Goal: Information Seeking & Learning: Learn about a topic

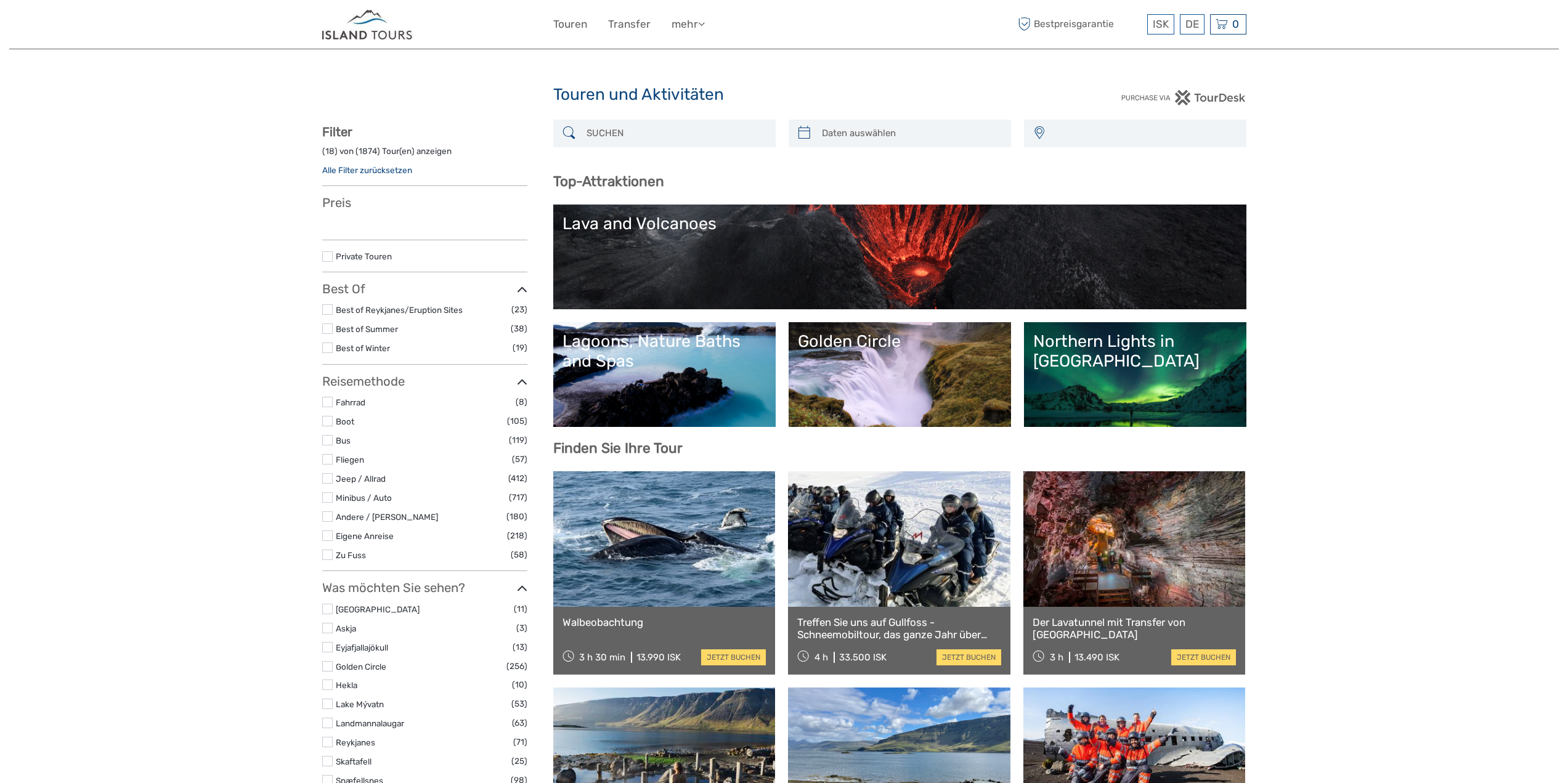
select select
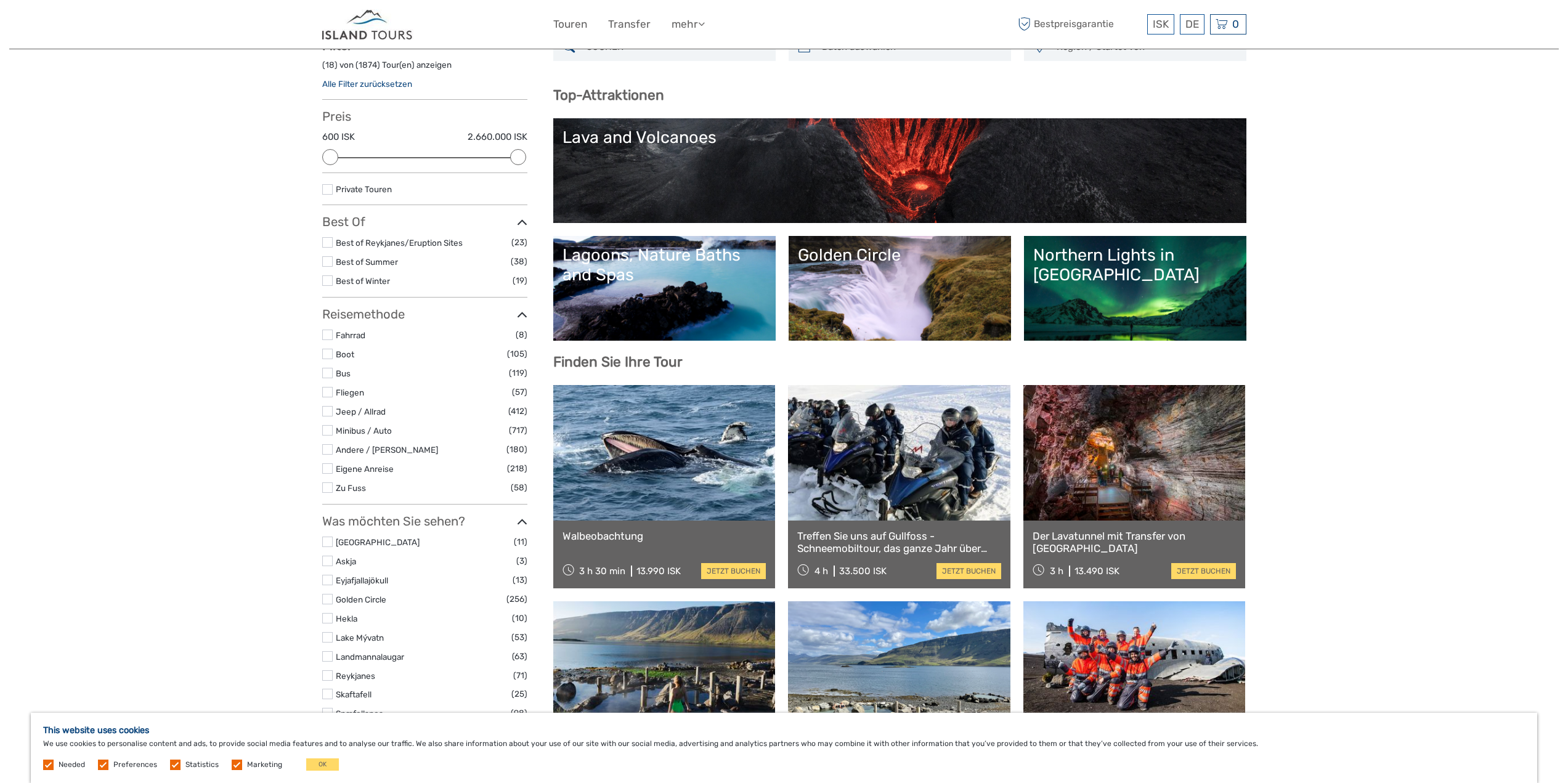
click at [676, 477] on link at bounding box center [665, 453] width 222 height 135
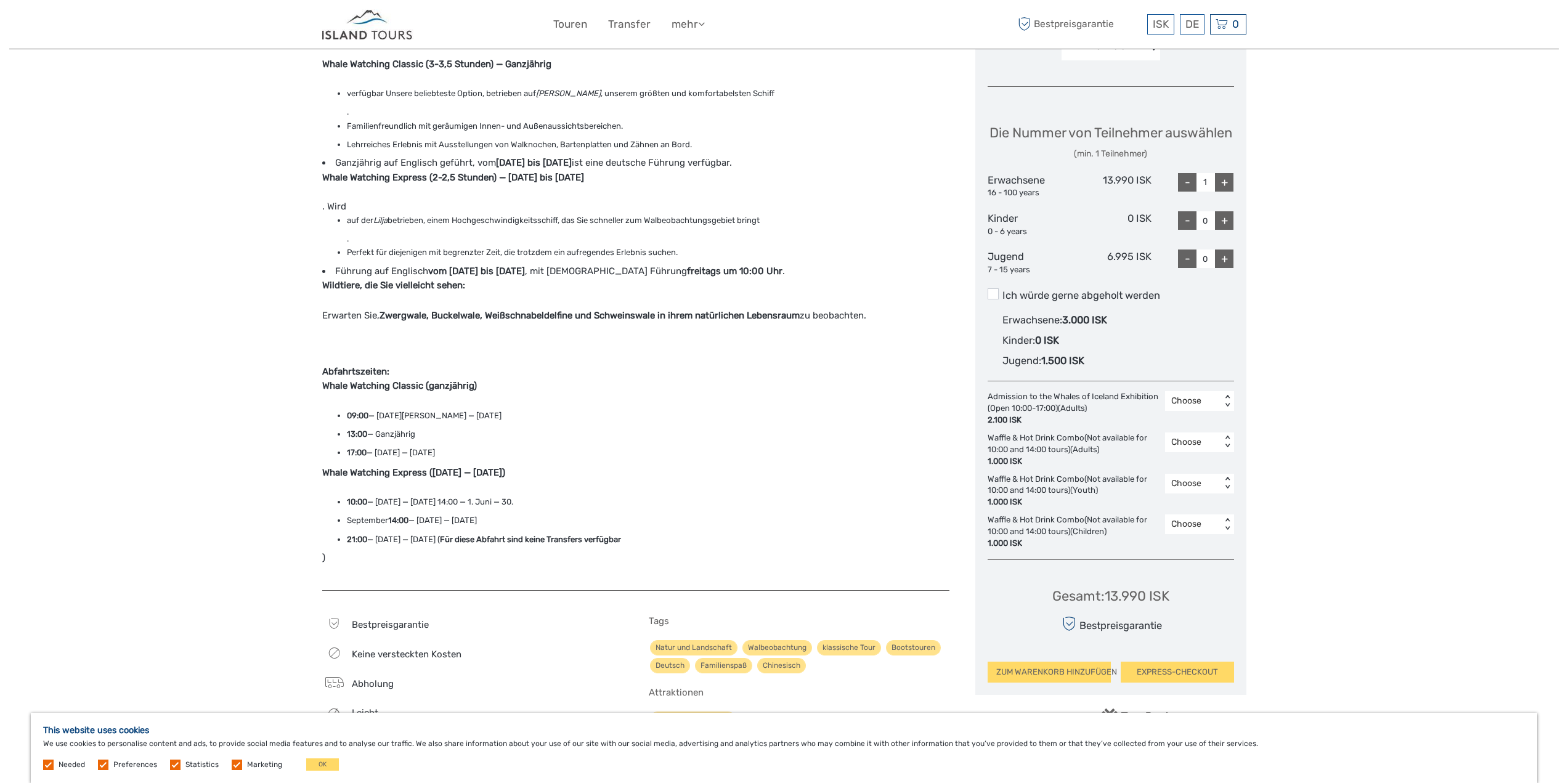
scroll to position [471, 0]
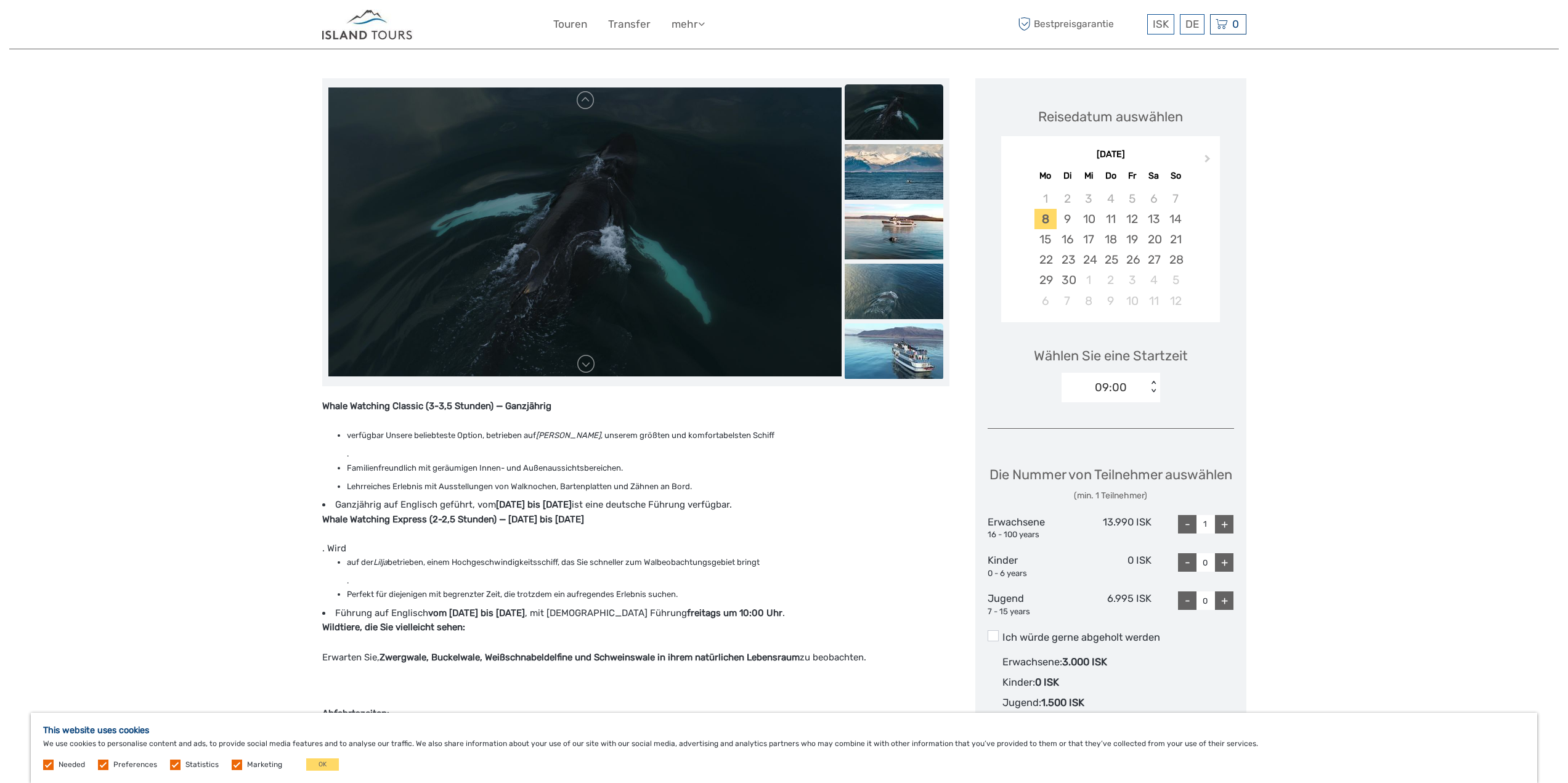
click at [924, 363] on img at bounding box center [894, 351] width 99 height 56
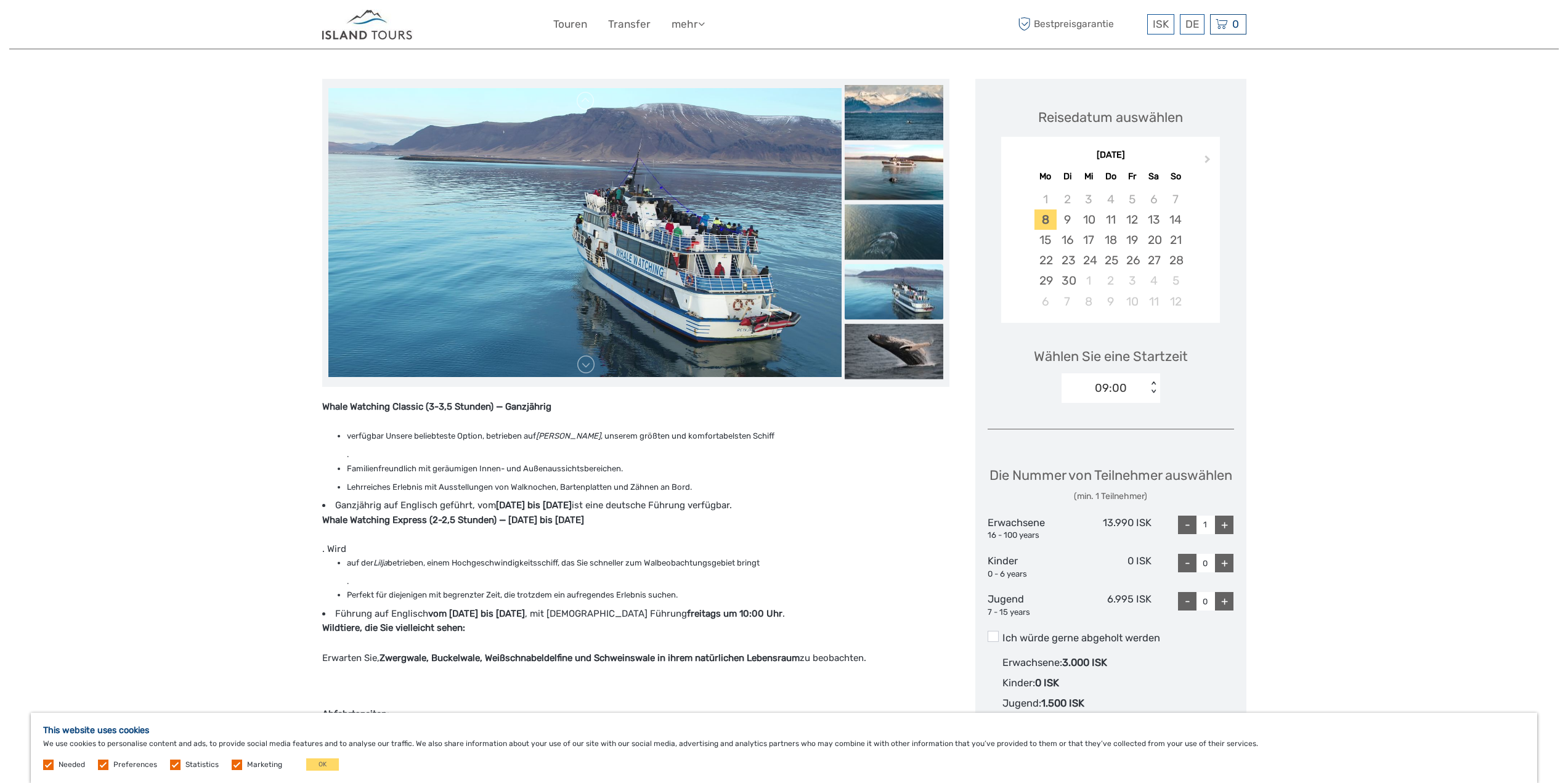
scroll to position [128, 0]
click at [907, 304] on img at bounding box center [894, 292] width 99 height 56
click at [883, 228] on img at bounding box center [894, 232] width 99 height 56
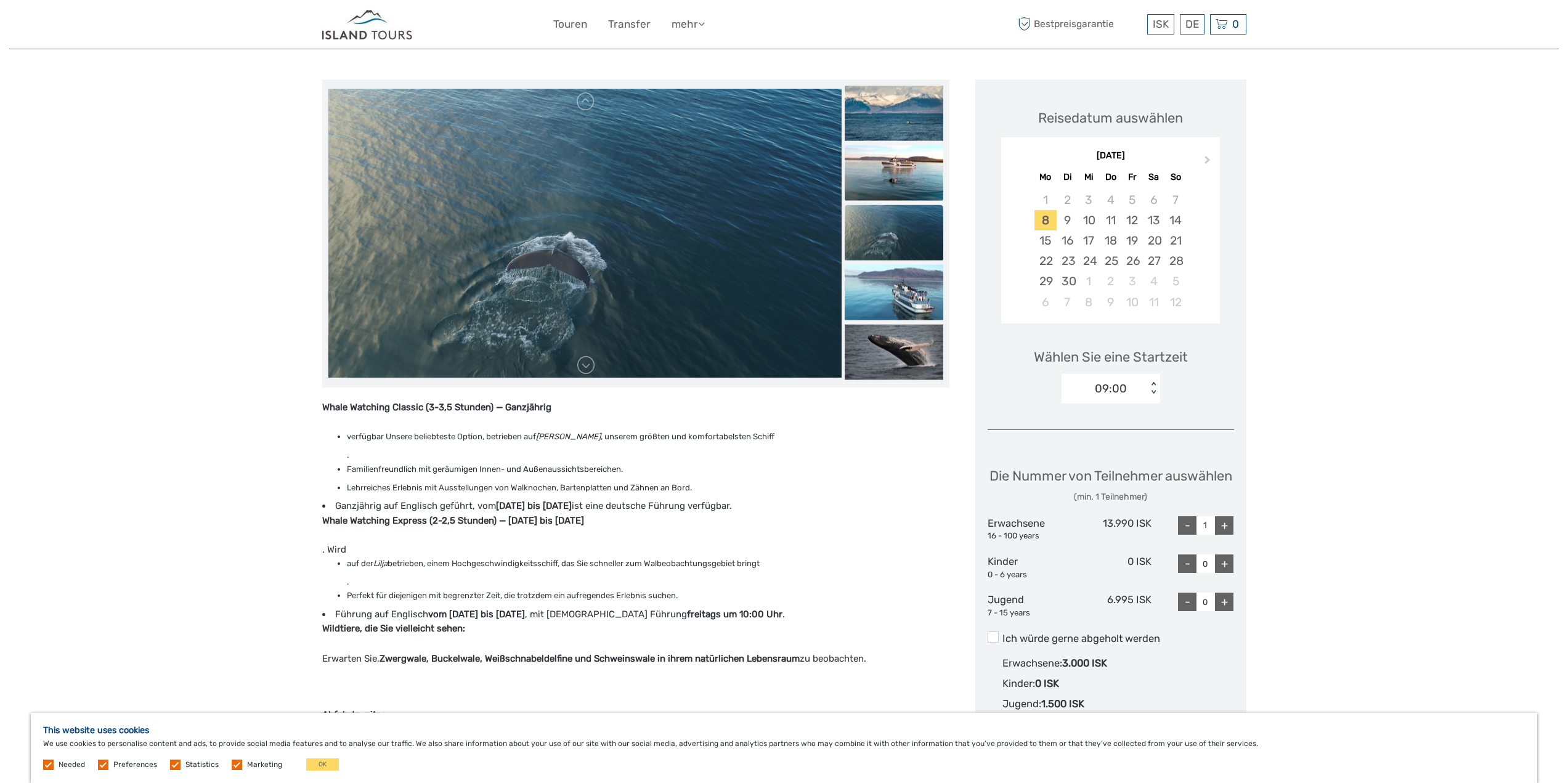
click at [884, 170] on img at bounding box center [894, 172] width 99 height 56
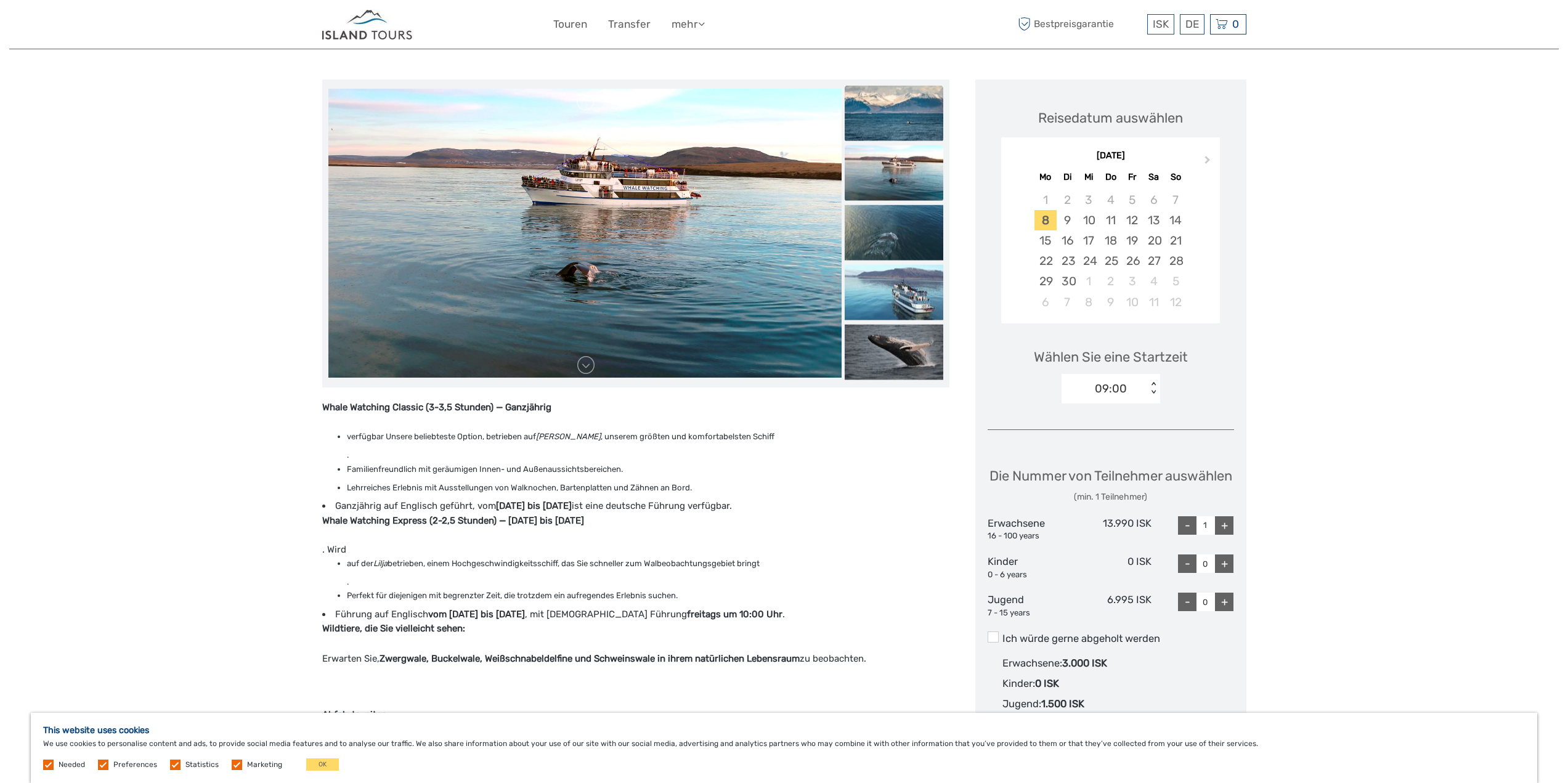
click at [885, 124] on img at bounding box center [894, 113] width 99 height 56
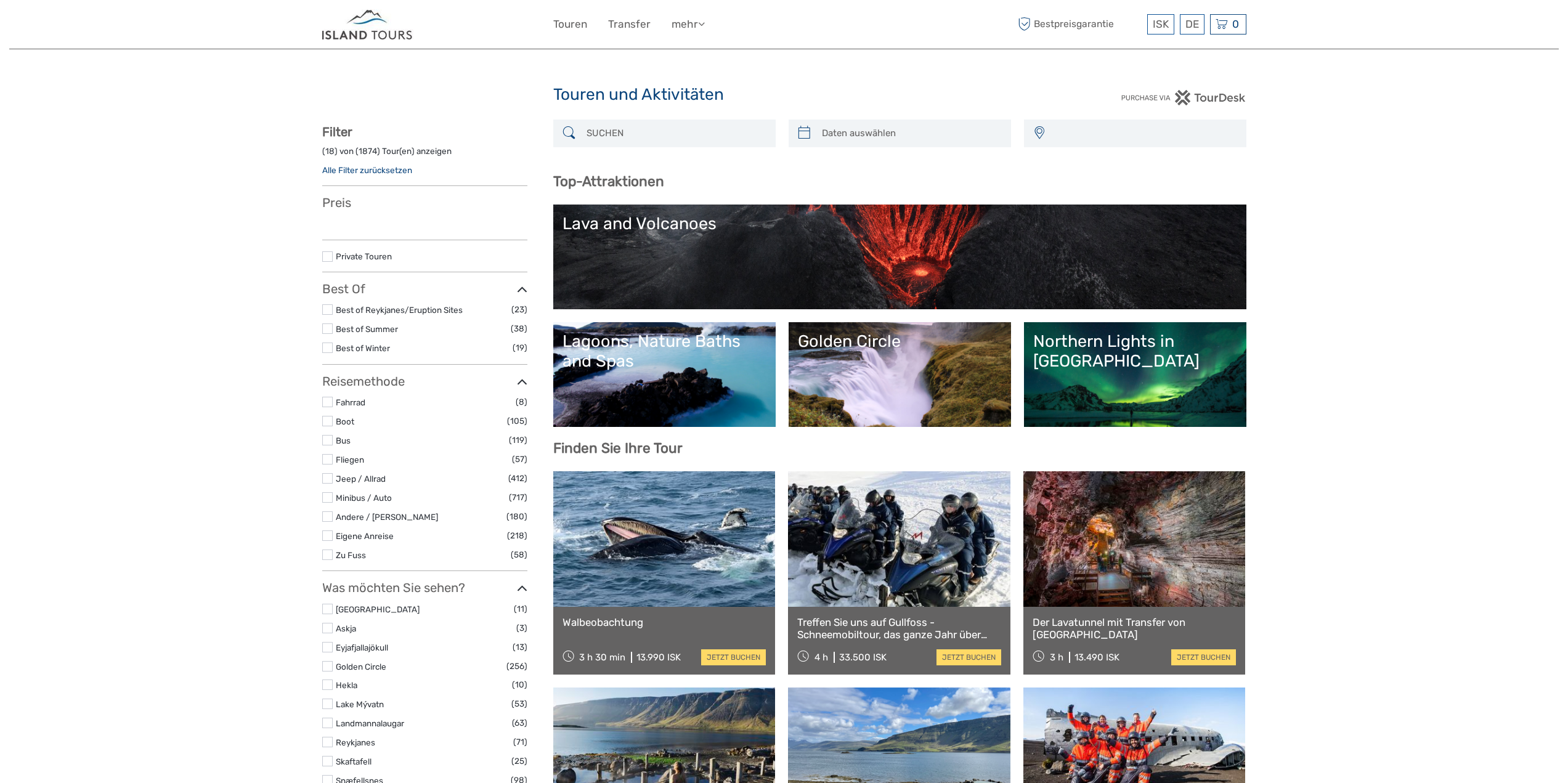
select select
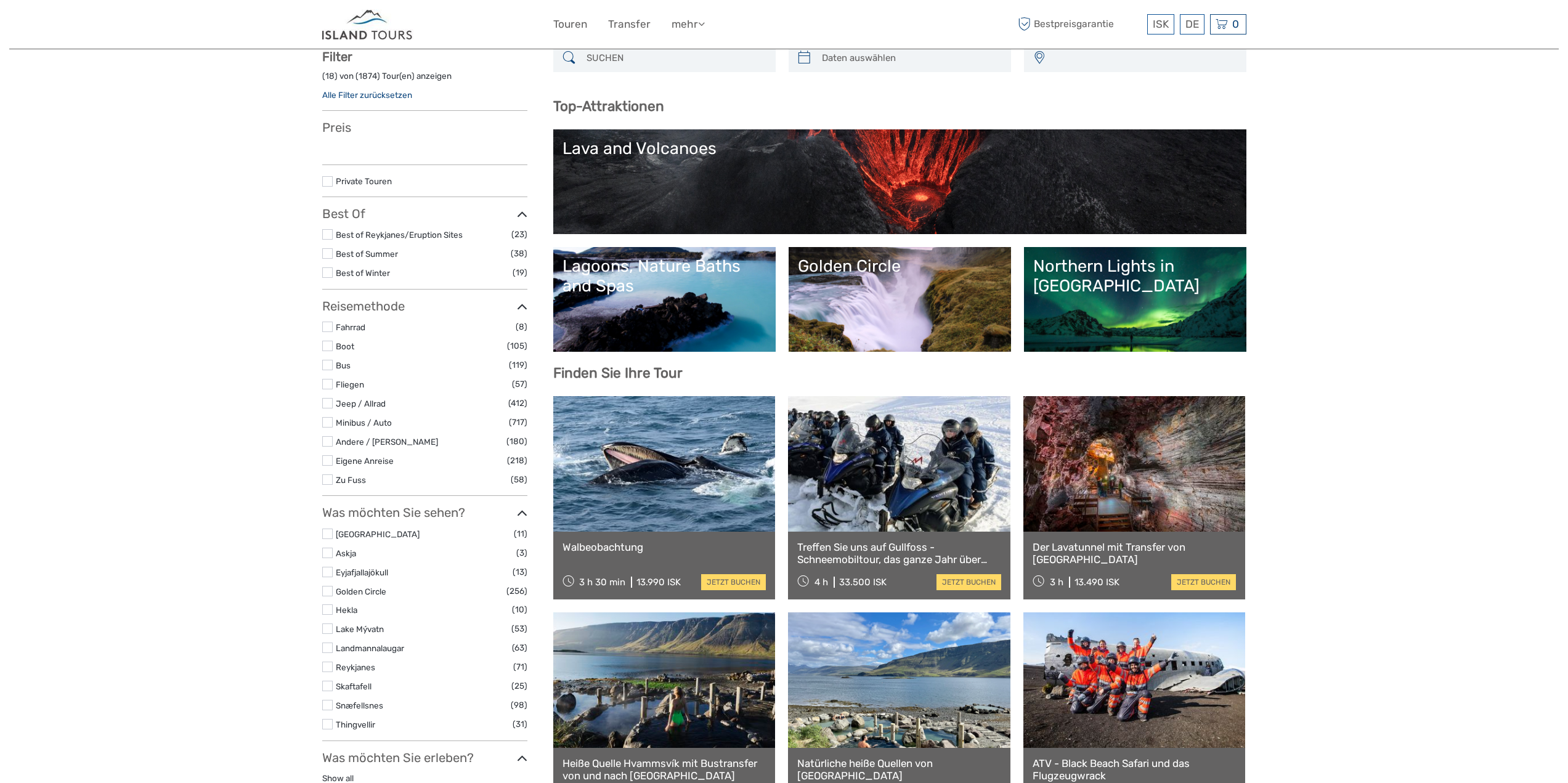
select select
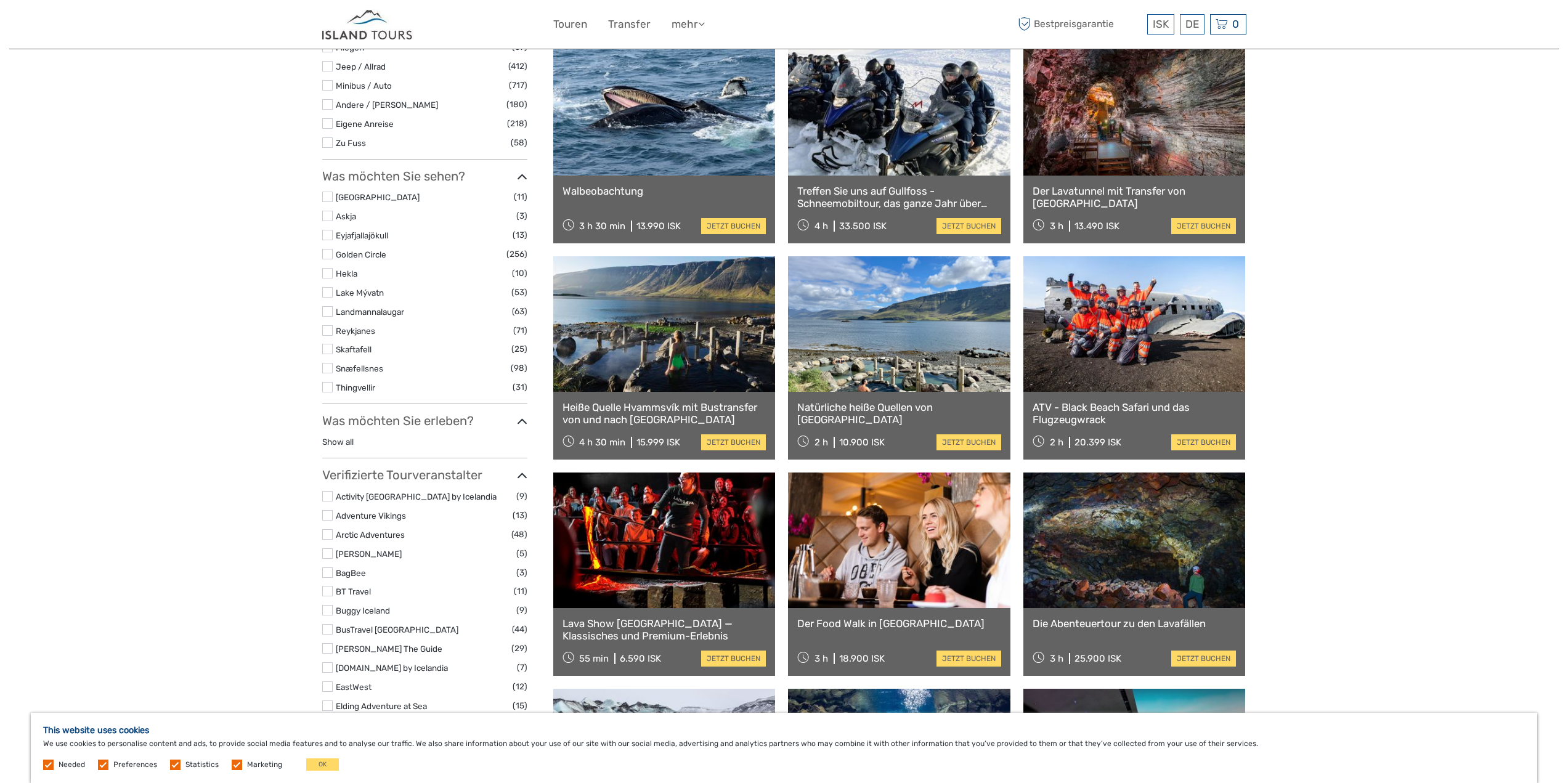
scroll to position [430, 0]
click at [1117, 164] on link at bounding box center [1134, 108] width 222 height 135
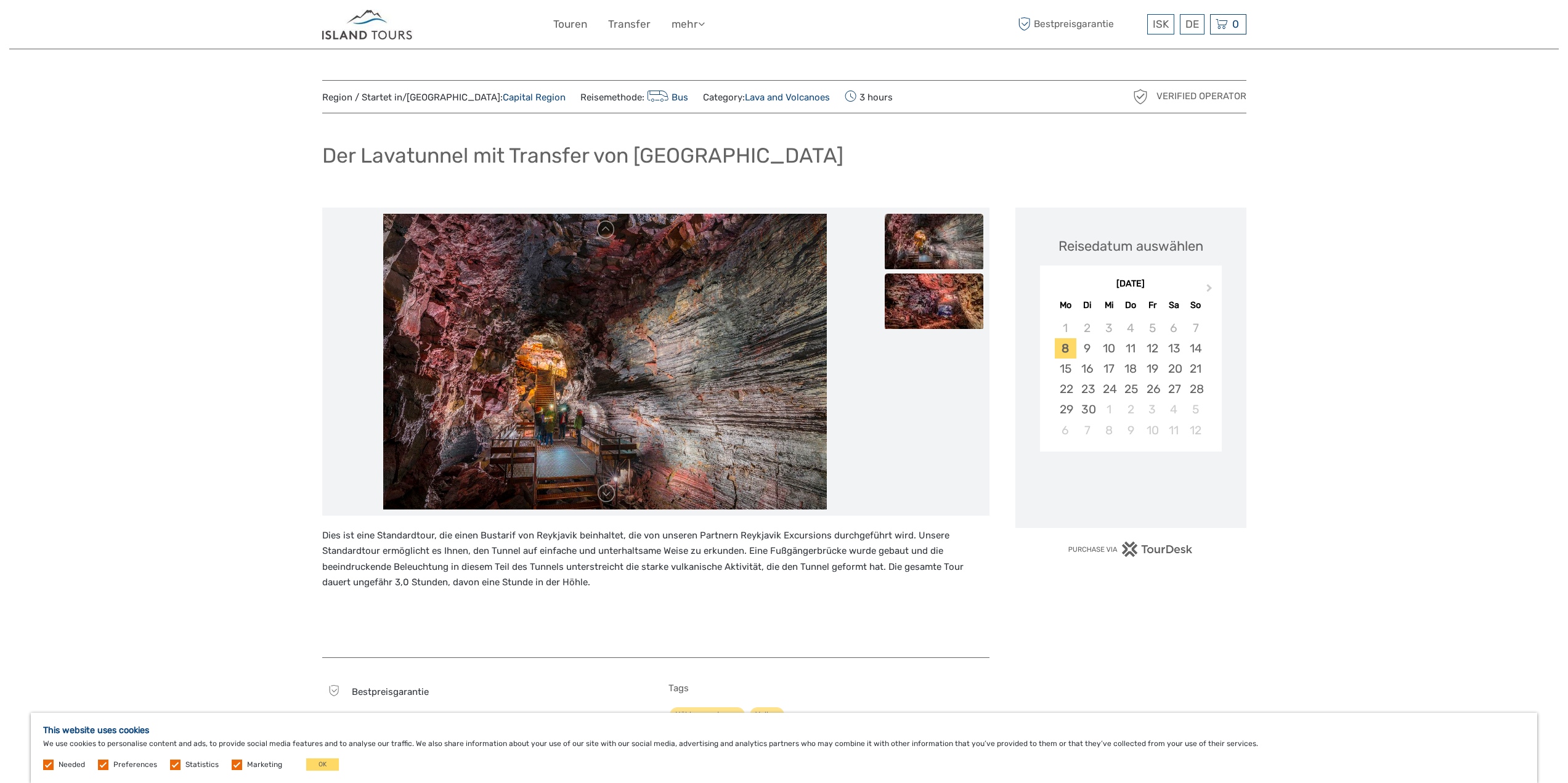
click at [958, 306] on img at bounding box center [934, 301] width 99 height 56
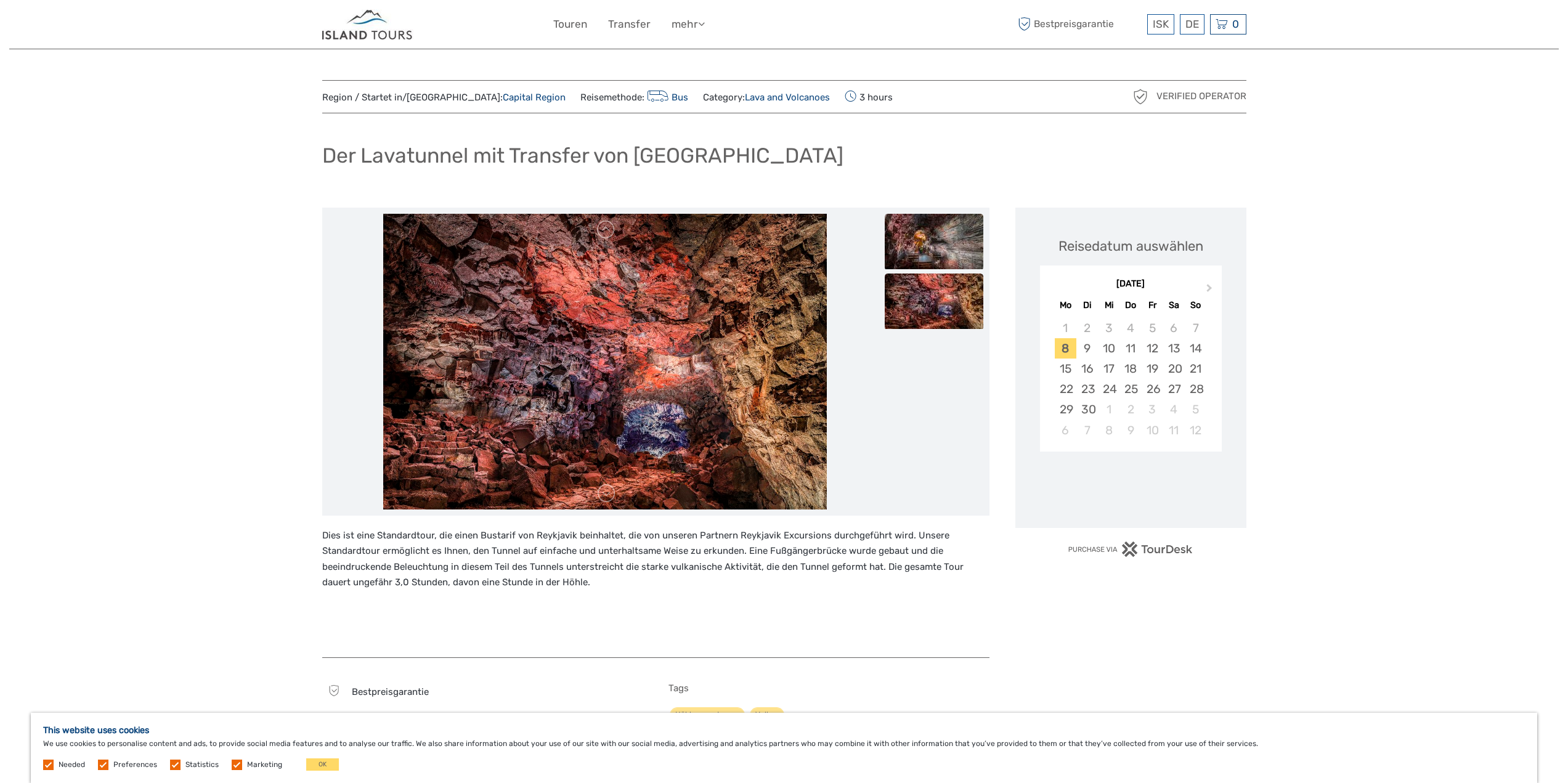
click at [942, 252] on img at bounding box center [934, 241] width 99 height 56
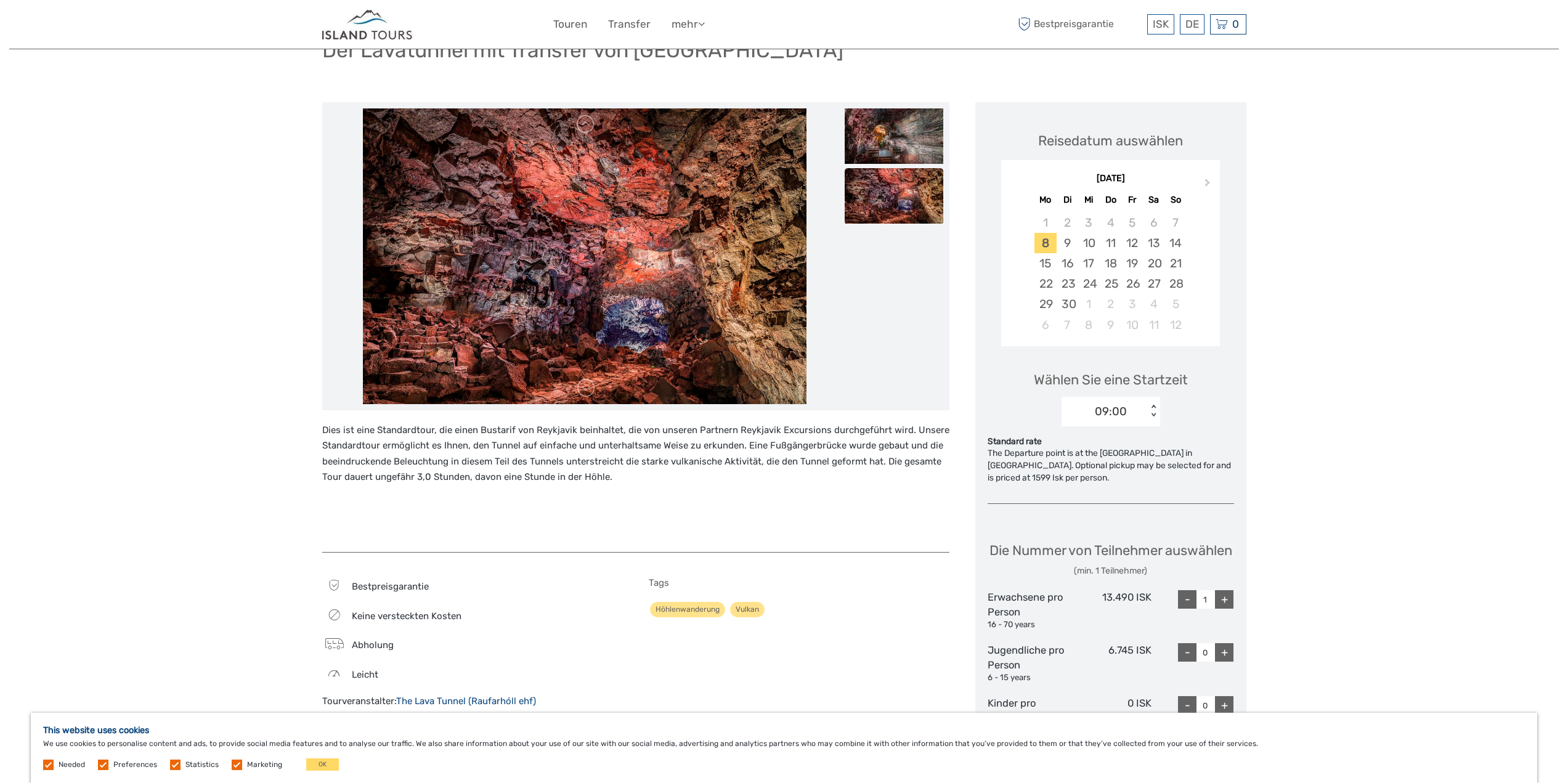
scroll to position [106, 0]
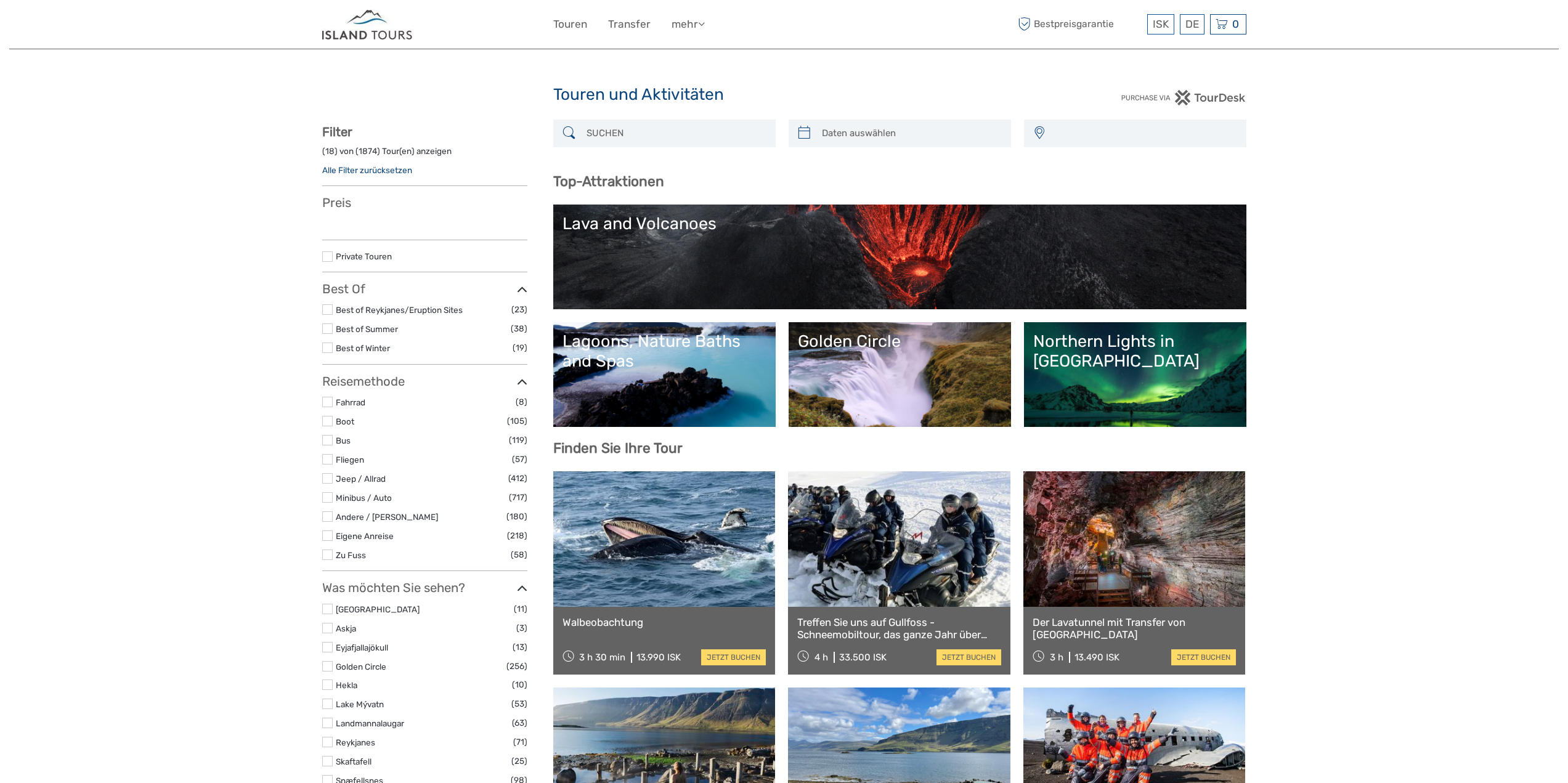
select select
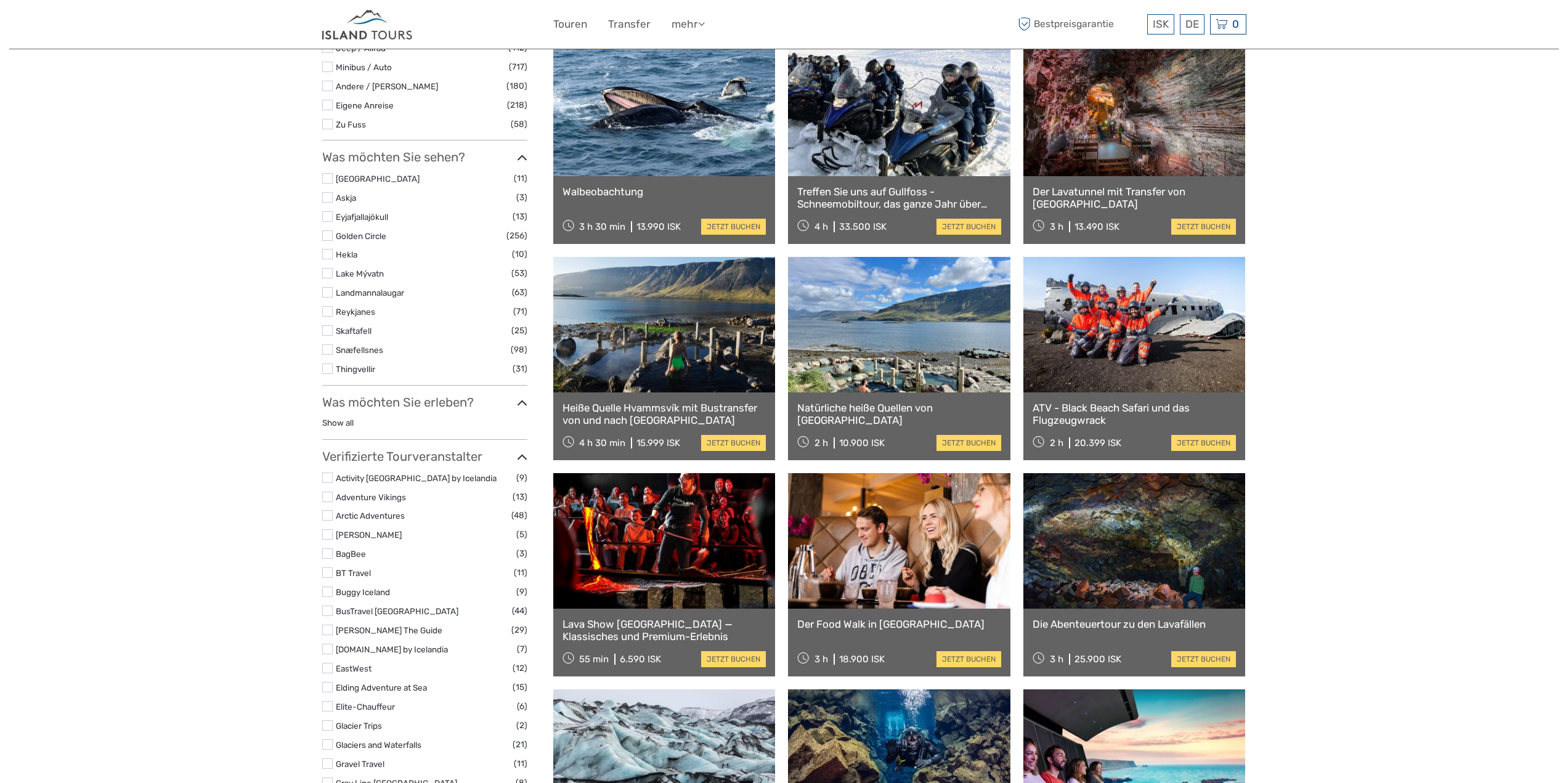
select select
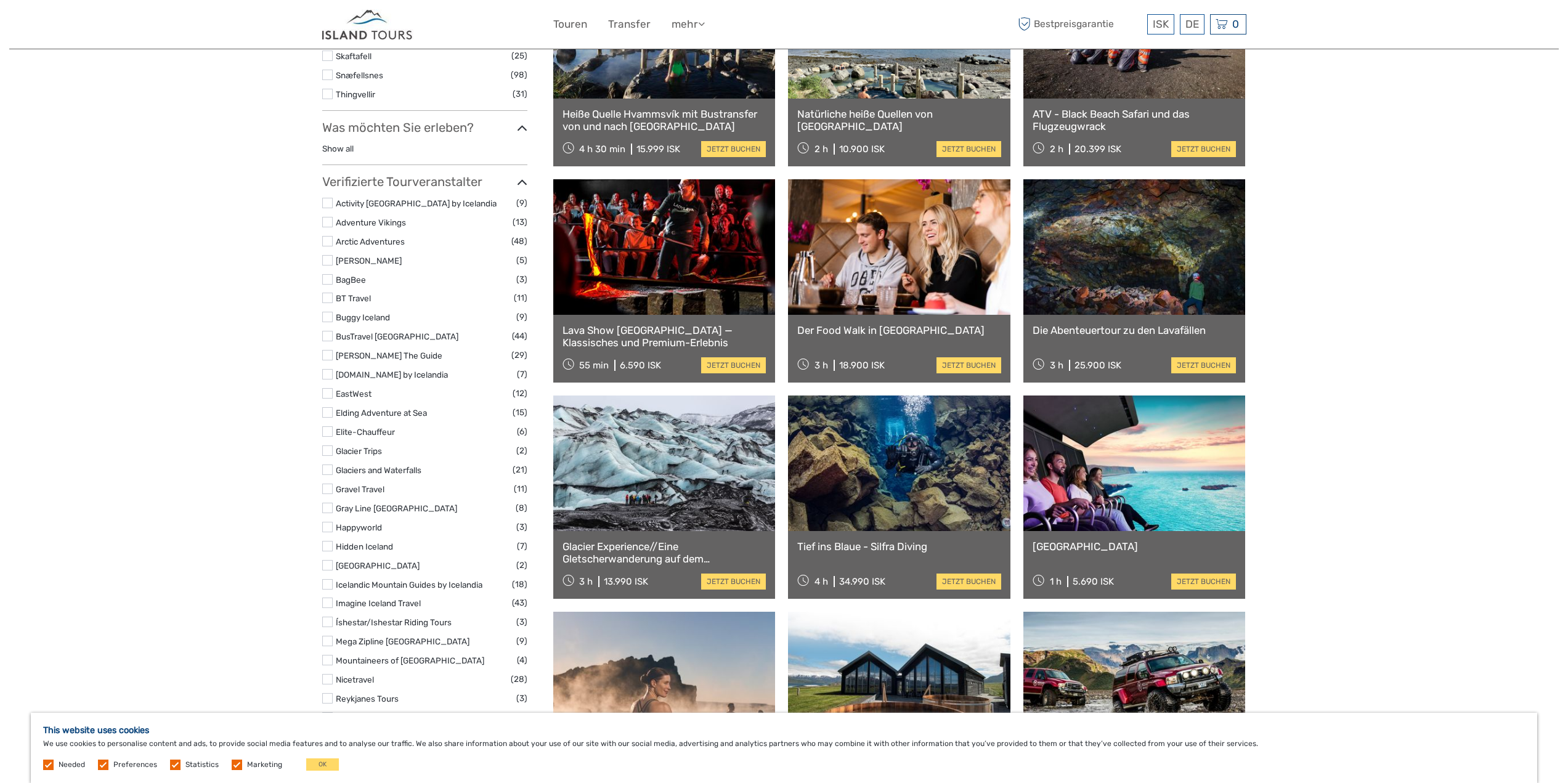
scroll to position [725, 0]
click at [673, 262] on link at bounding box center [665, 246] width 222 height 135
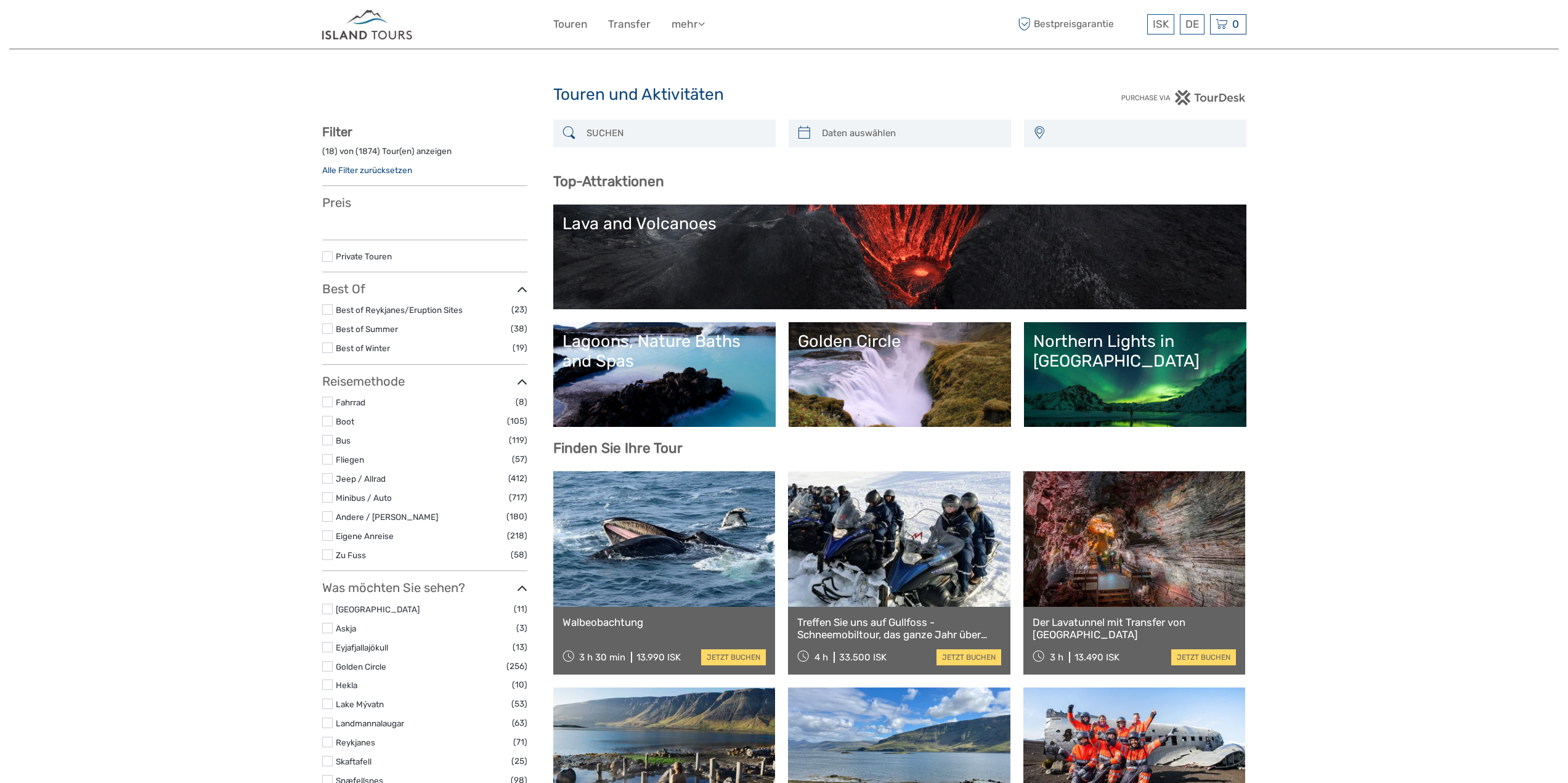
select select
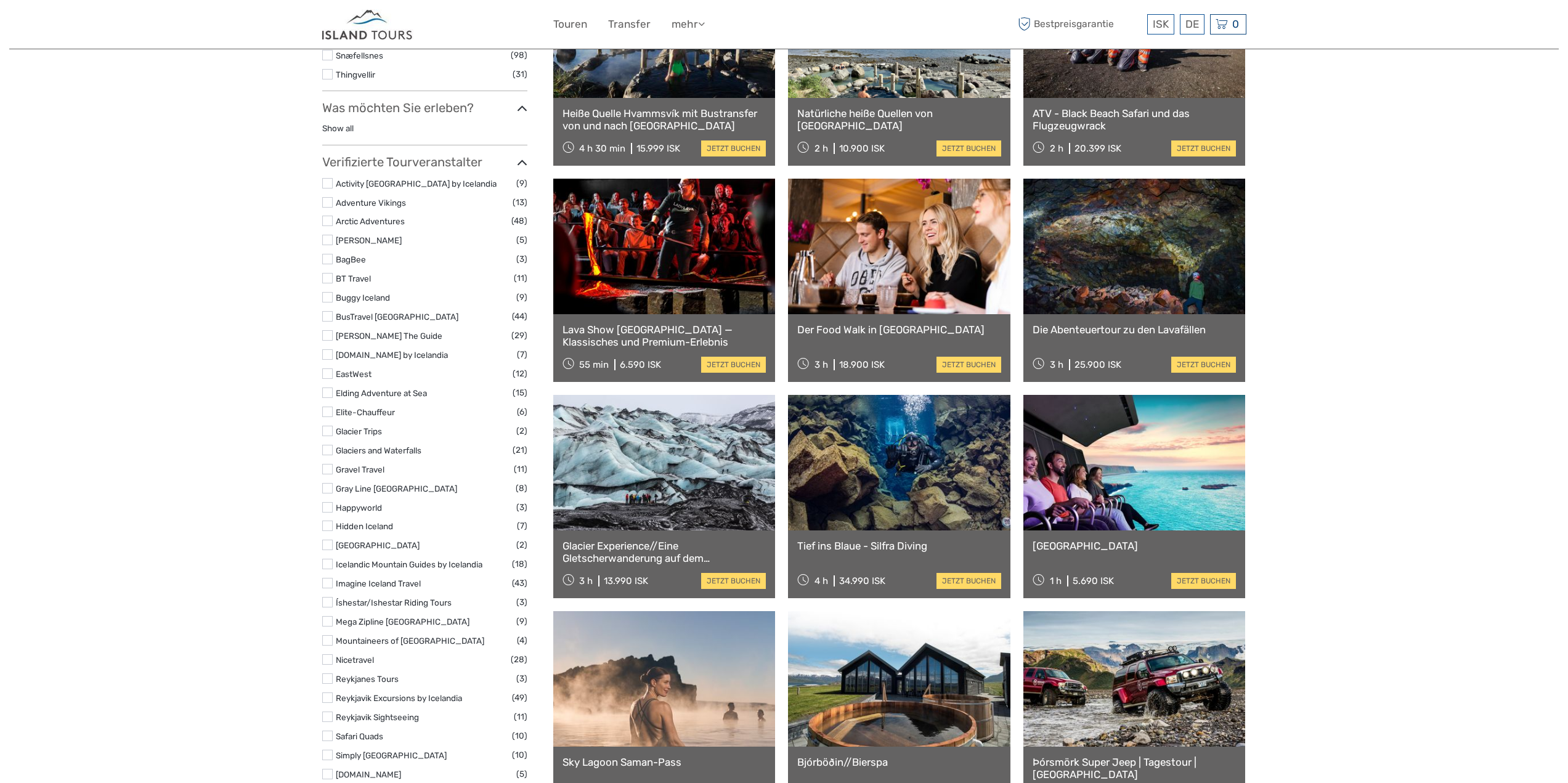
select select
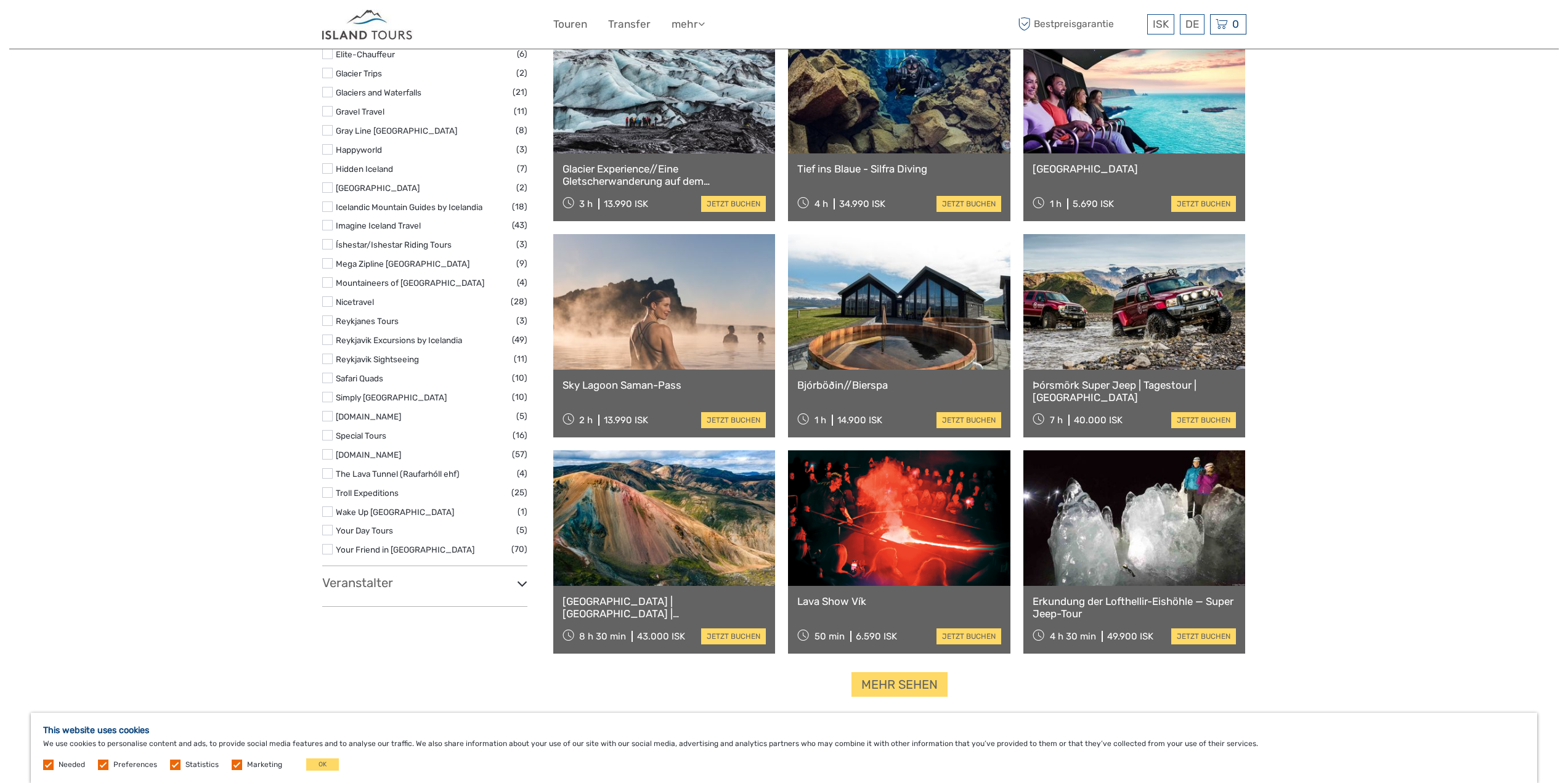
scroll to position [1103, 0]
click at [1106, 306] on link at bounding box center [1134, 301] width 222 height 135
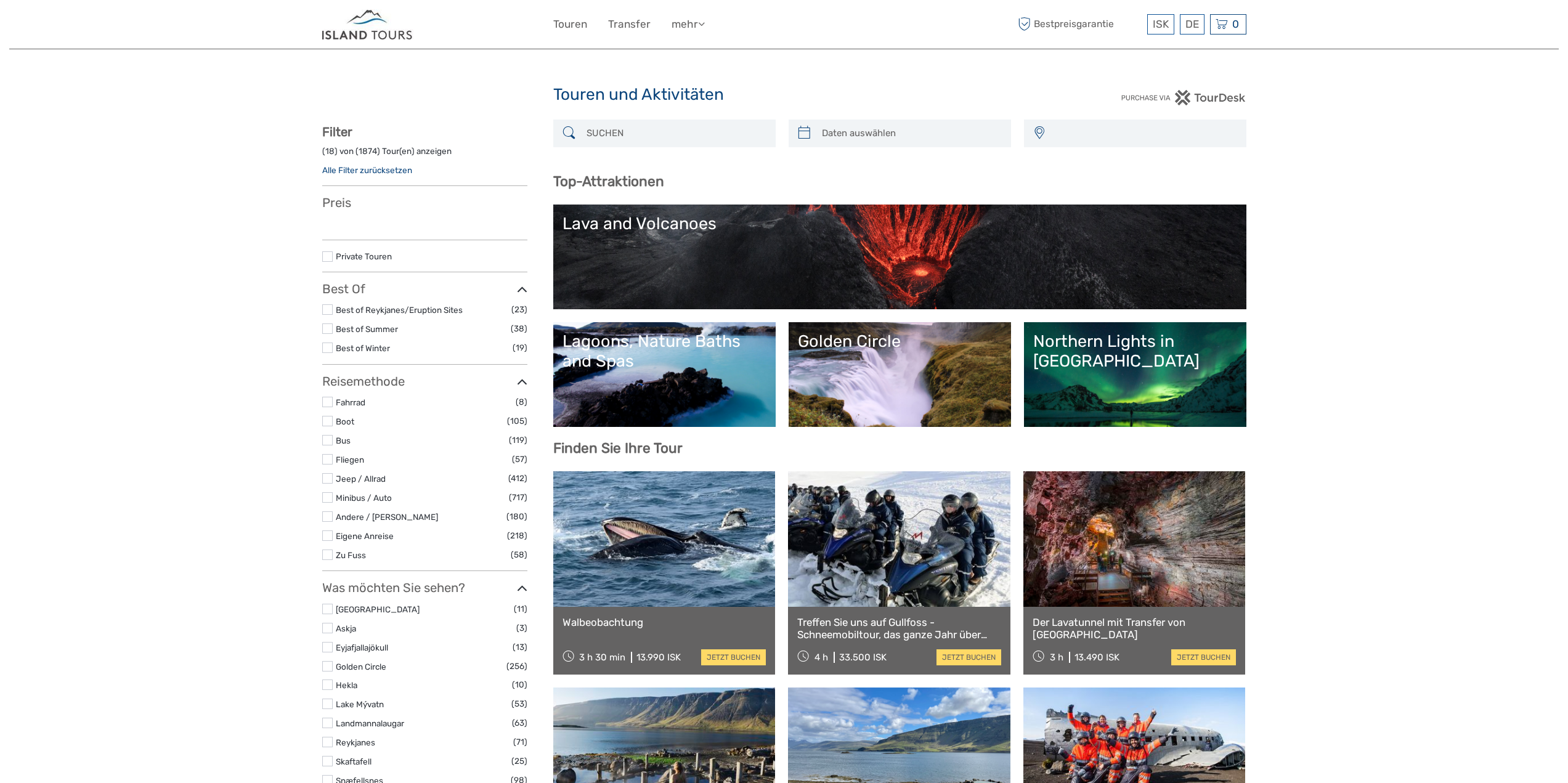
select select
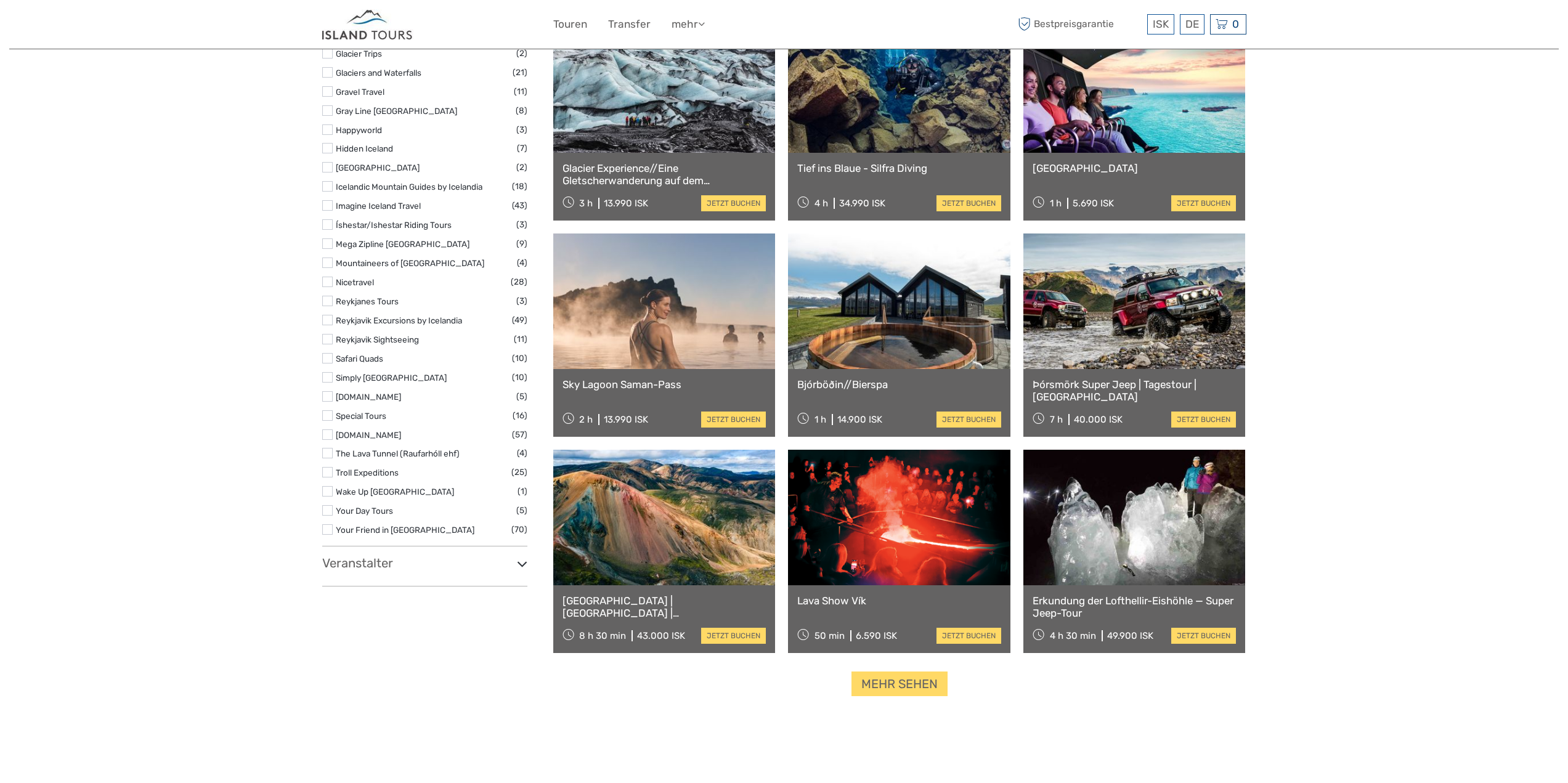
select select
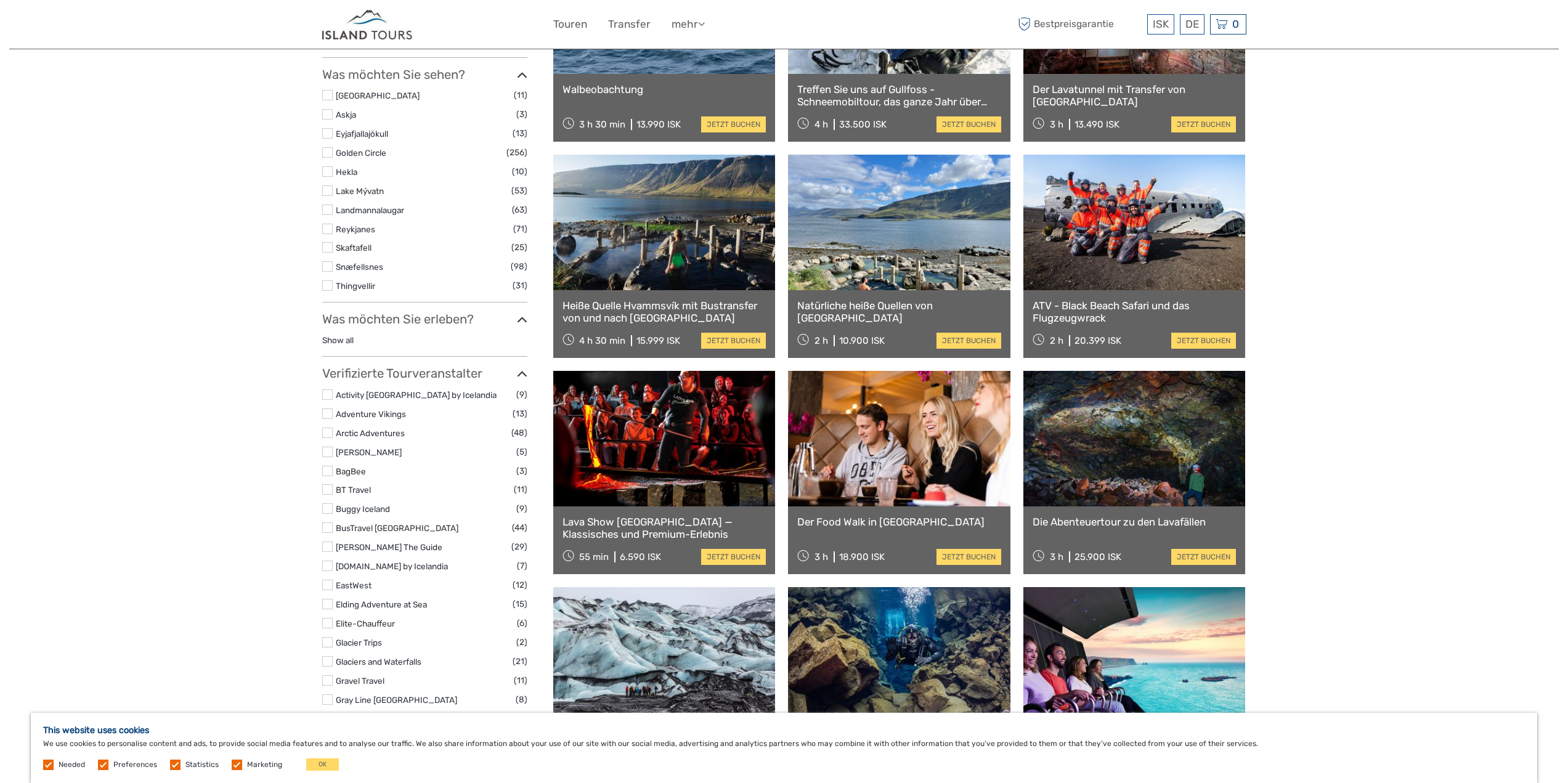
scroll to position [532, 0]
click at [1139, 227] on link at bounding box center [1134, 222] width 222 height 135
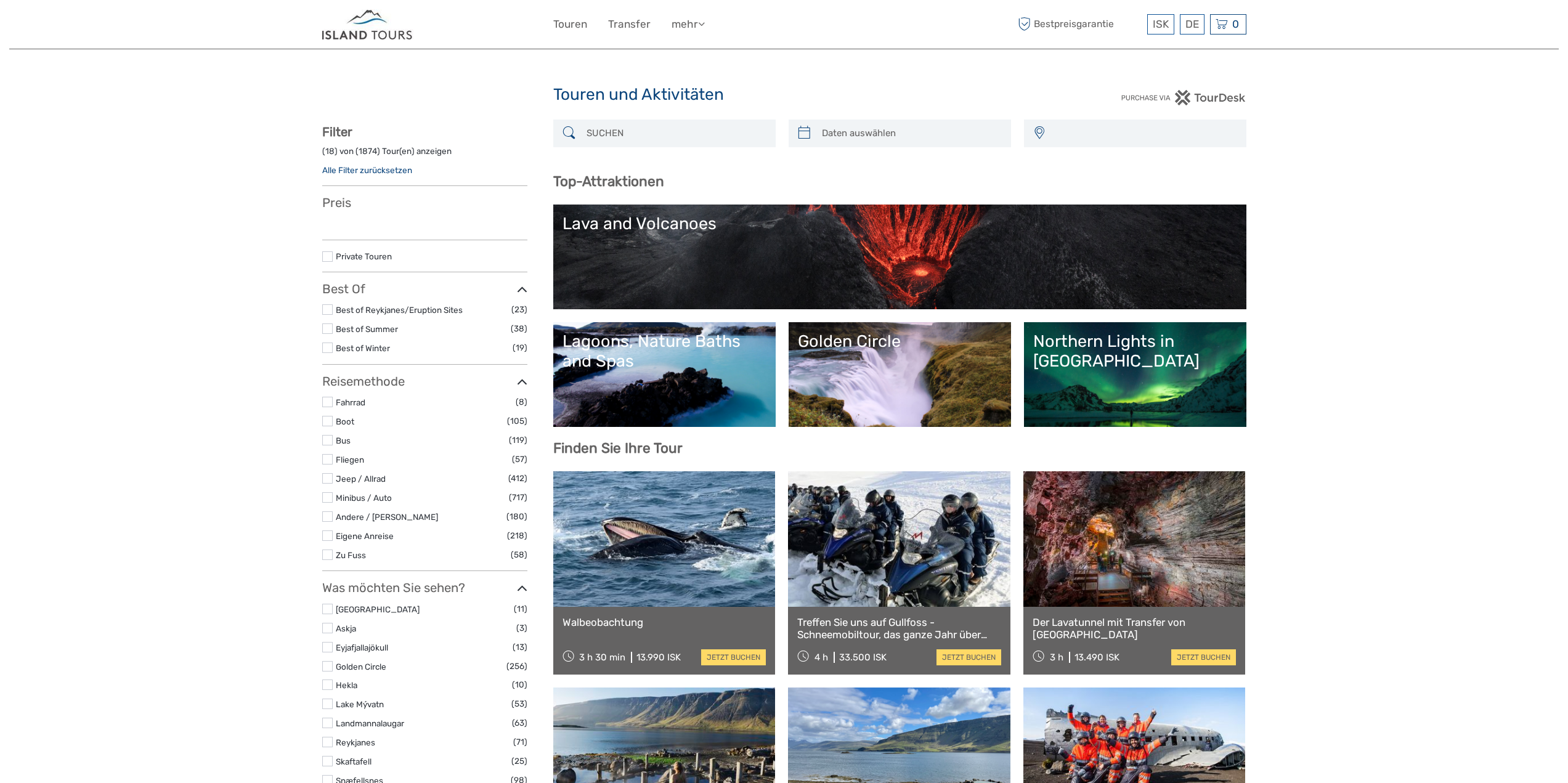
select select
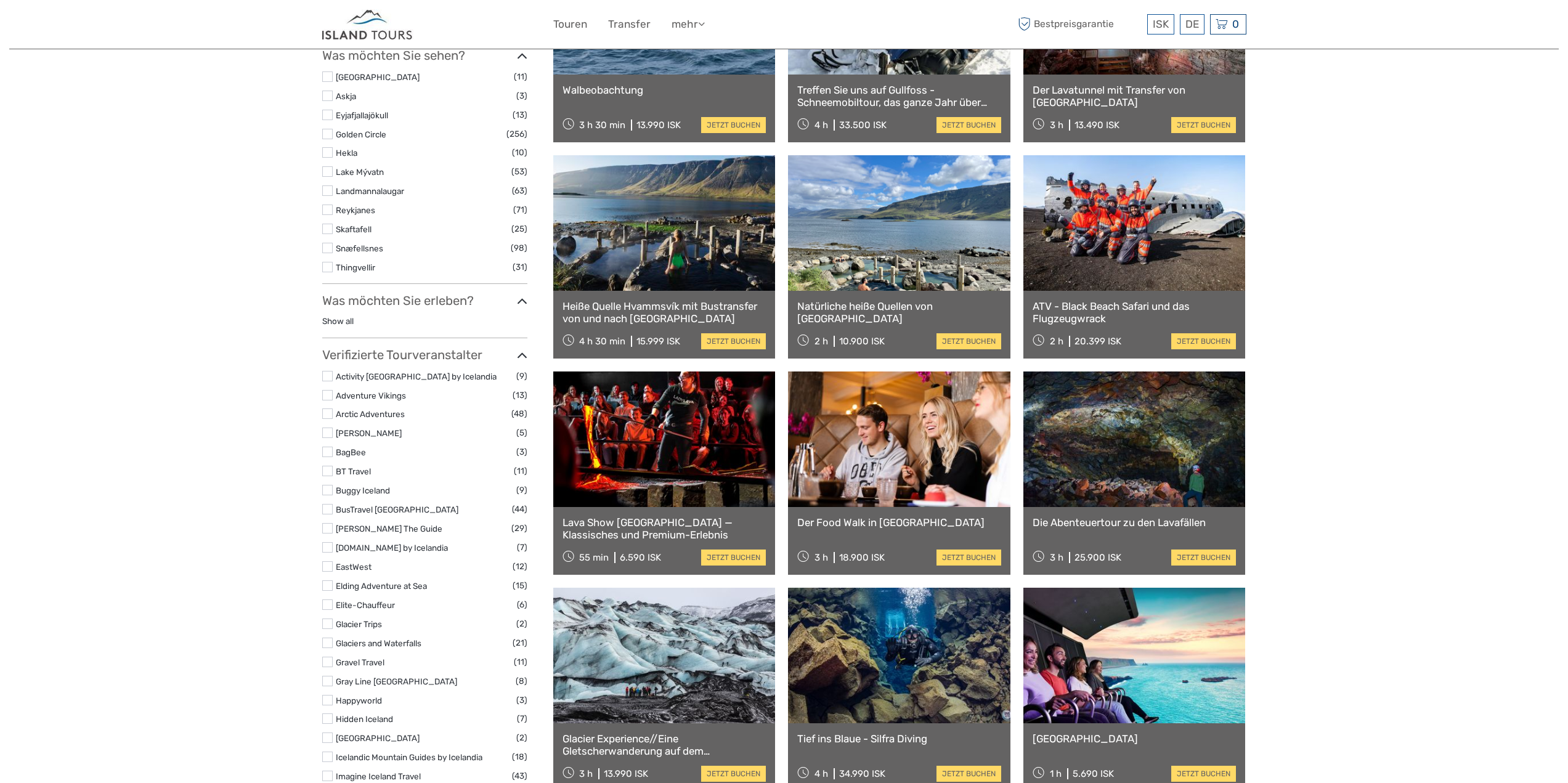
select select
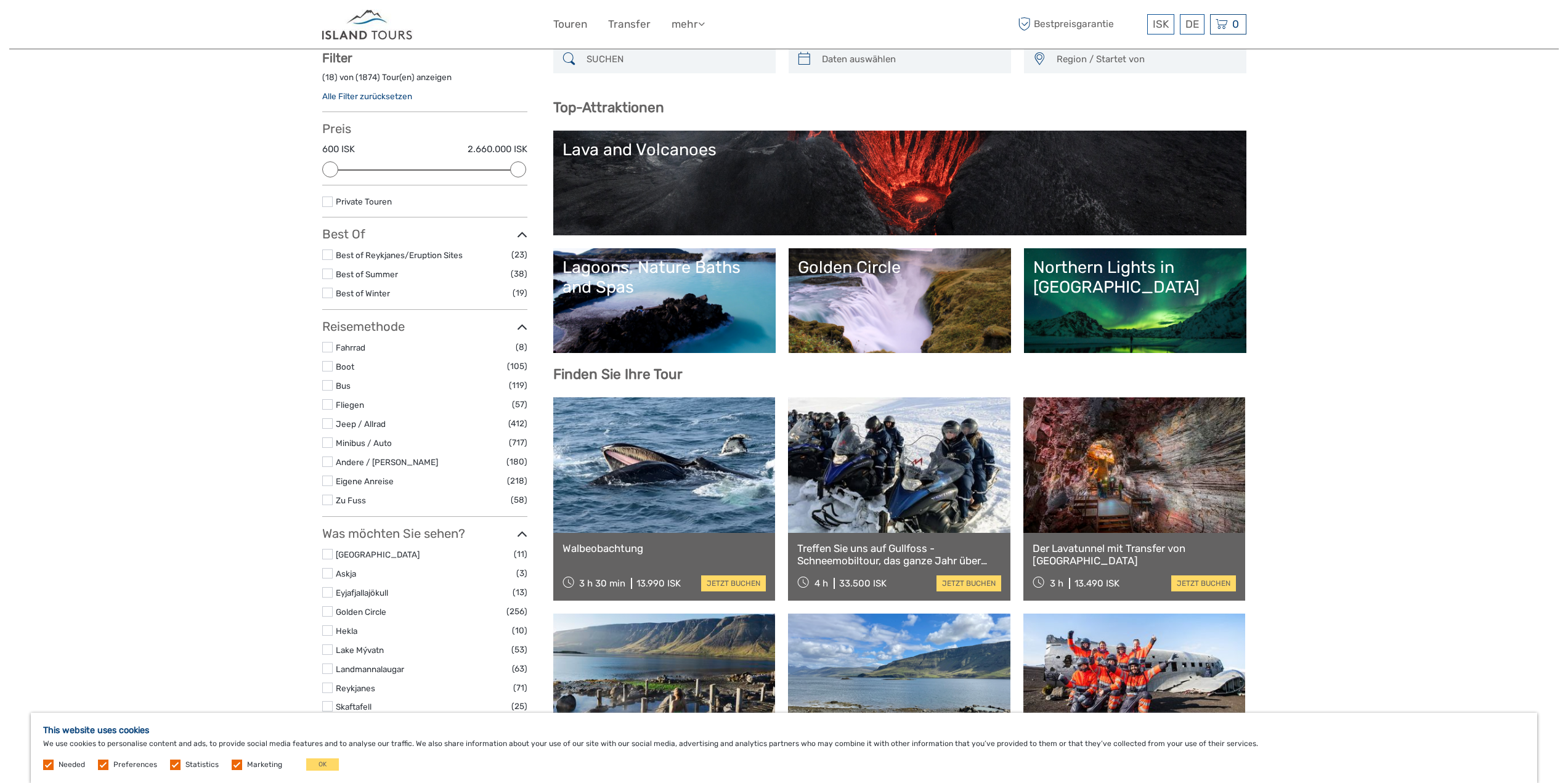
scroll to position [73, 0]
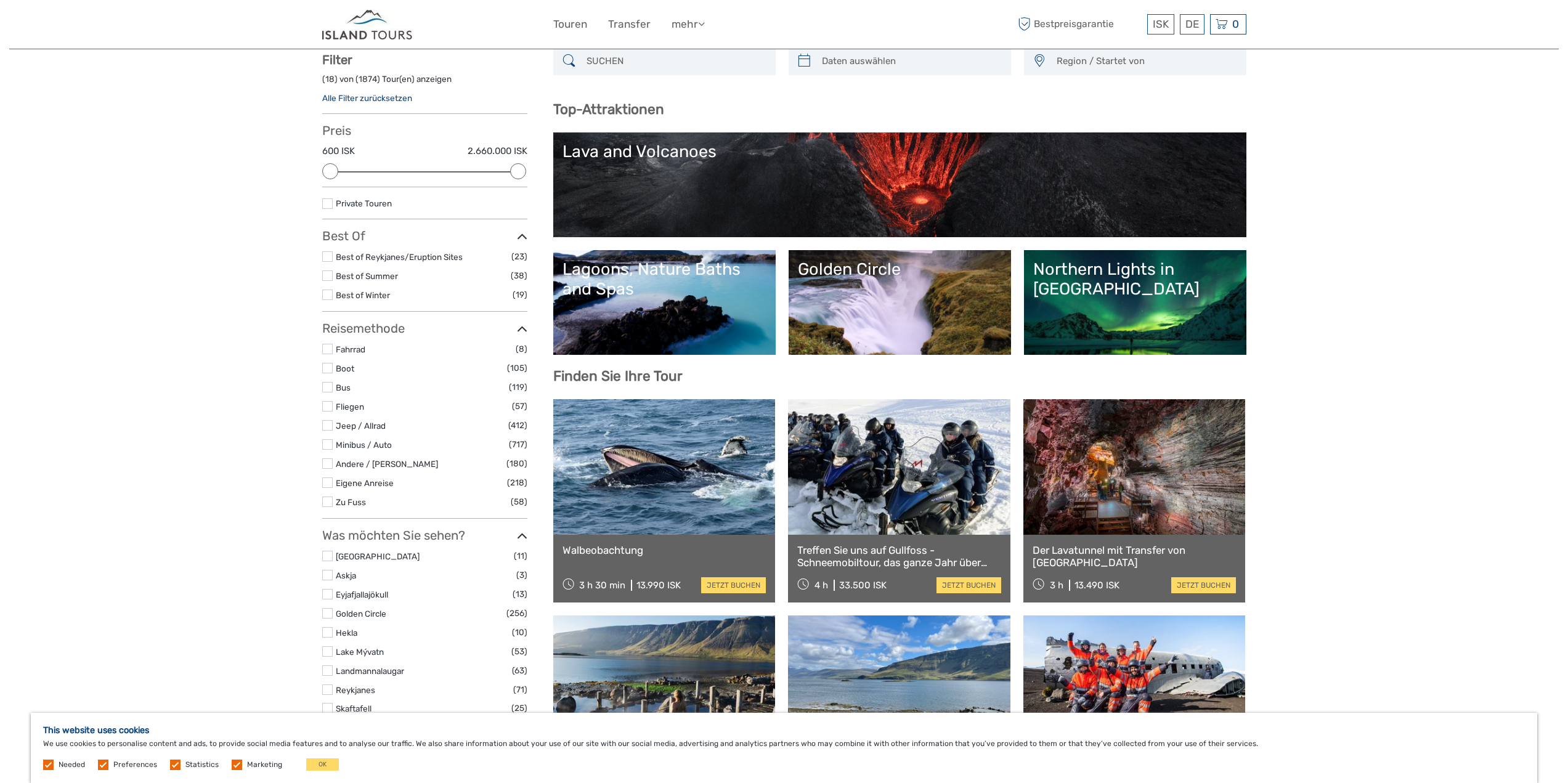
click at [889, 310] on link "Golden Circle" at bounding box center [900, 303] width 204 height 86
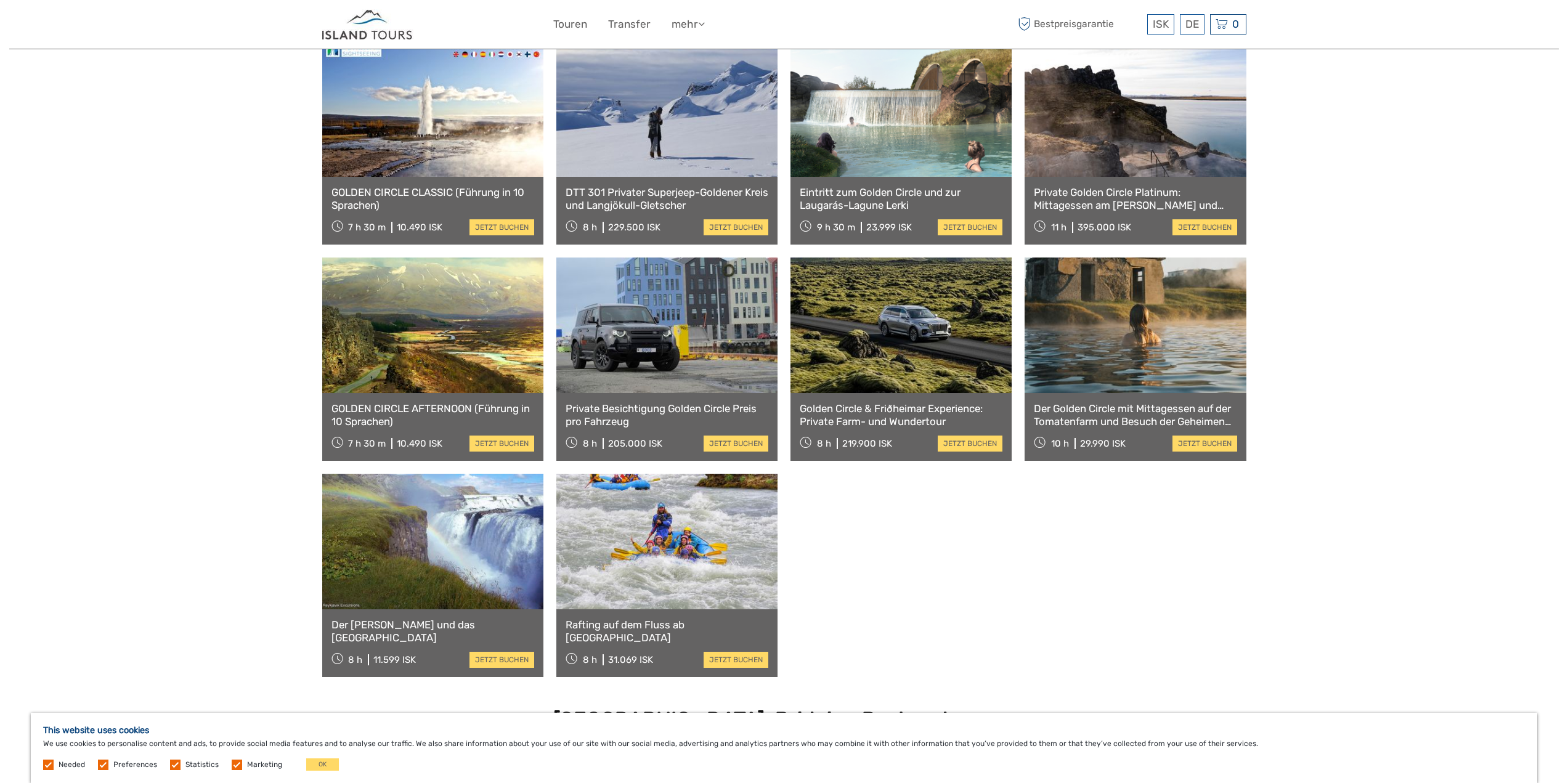
scroll to position [884, 0]
click at [386, 473] on link at bounding box center [433, 540] width 221 height 135
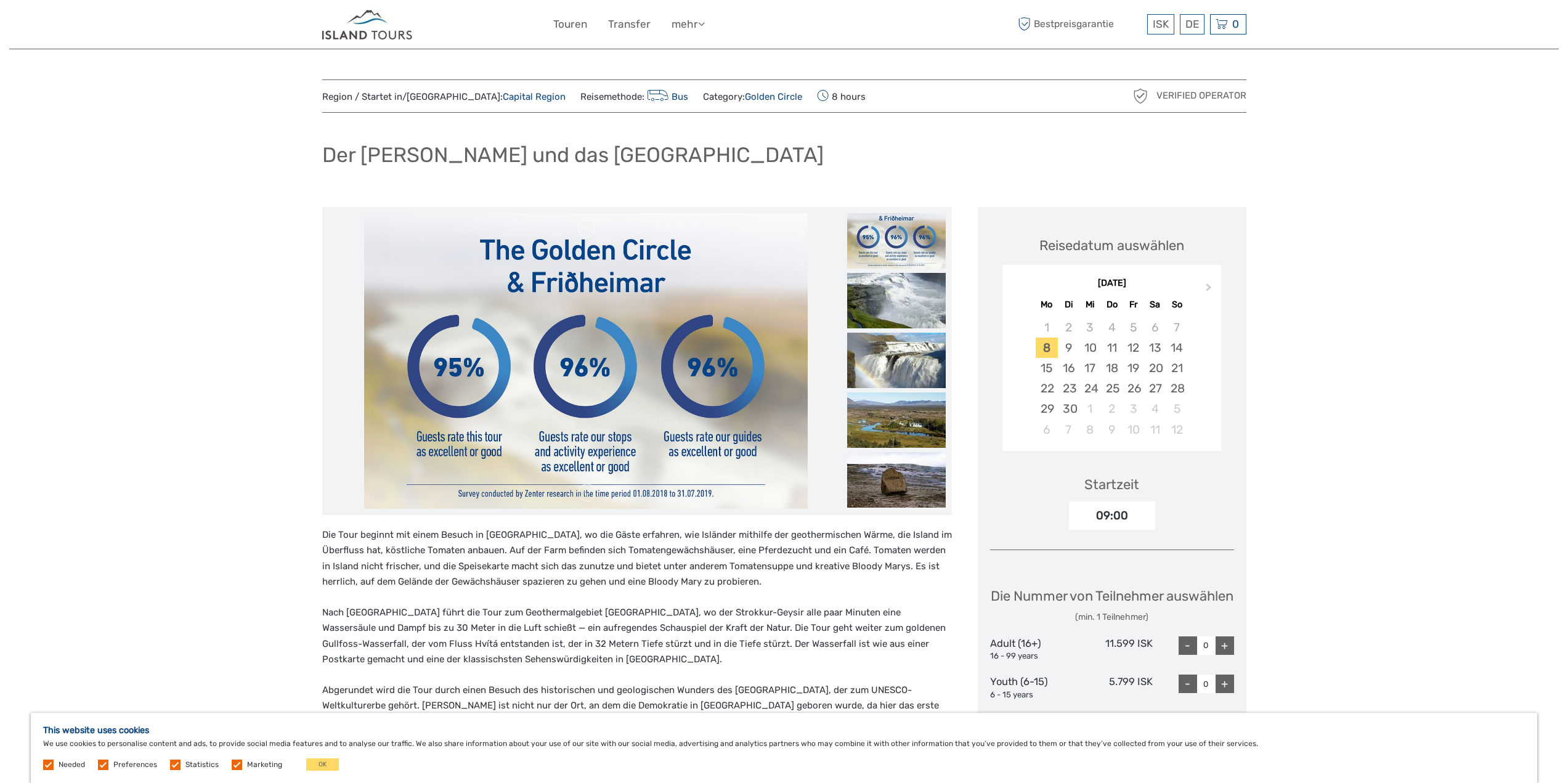
scroll to position [1, 0]
